Goal: Information Seeking & Learning: Check status

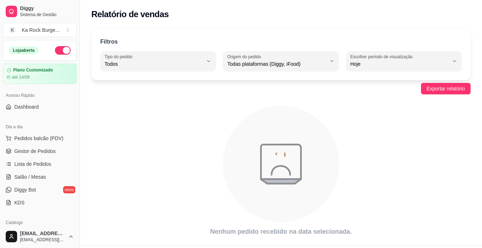
select select "ALL"
select select "0"
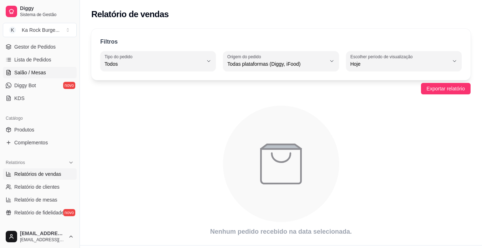
click at [30, 72] on span "Salão / Mesas" at bounding box center [30, 72] width 32 height 7
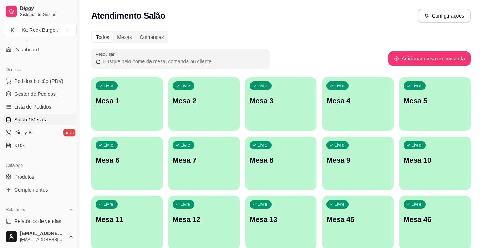
scroll to position [71, 0]
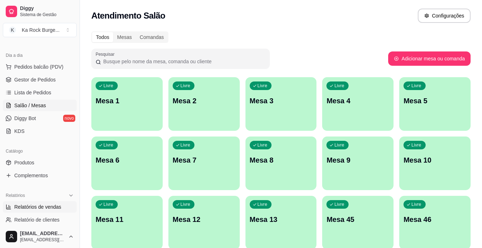
click at [40, 206] on span "Relatórios de vendas" at bounding box center [37, 206] width 47 height 7
select select "ALL"
select select "0"
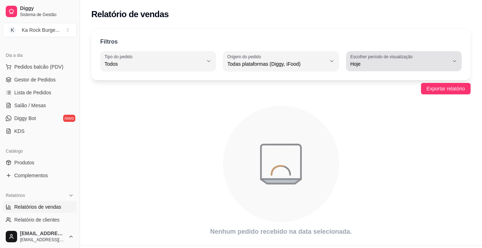
click at [363, 66] on span "Hoje" at bounding box center [400, 63] width 99 height 7
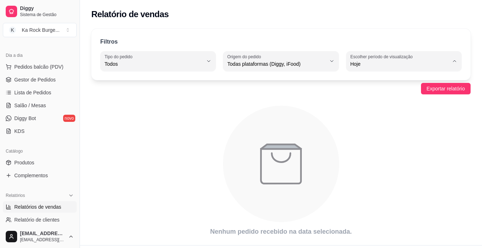
click at [374, 107] on span "7 dias" at bounding box center [400, 104] width 93 height 7
type input "7"
select select "7"
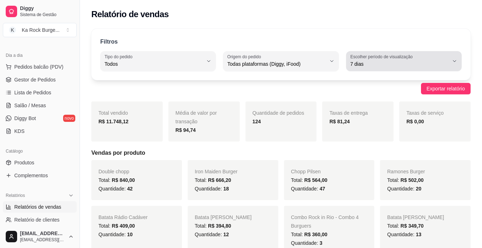
click at [456, 64] on icon "button" at bounding box center [455, 61] width 6 height 6
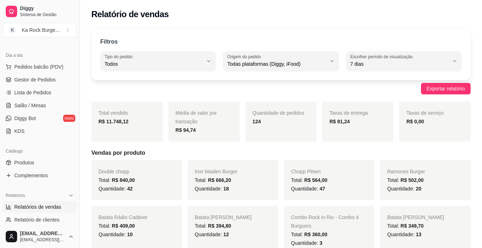
click at [396, 130] on span "30 dias" at bounding box center [400, 127] width 93 height 7
type input "30"
select select "30"
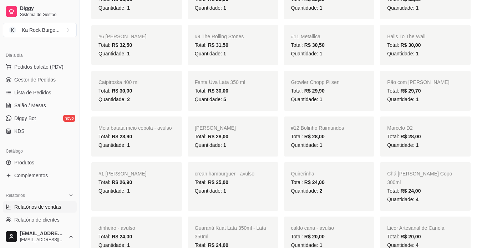
scroll to position [1338, 0]
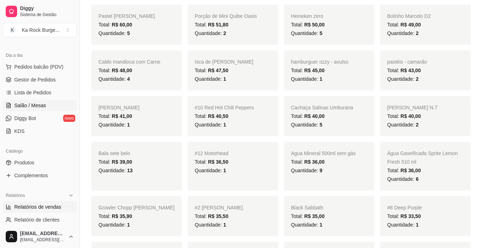
click at [36, 103] on span "Salão / Mesas" at bounding box center [30, 105] width 32 height 7
